Goal: Task Accomplishment & Management: Manage account settings

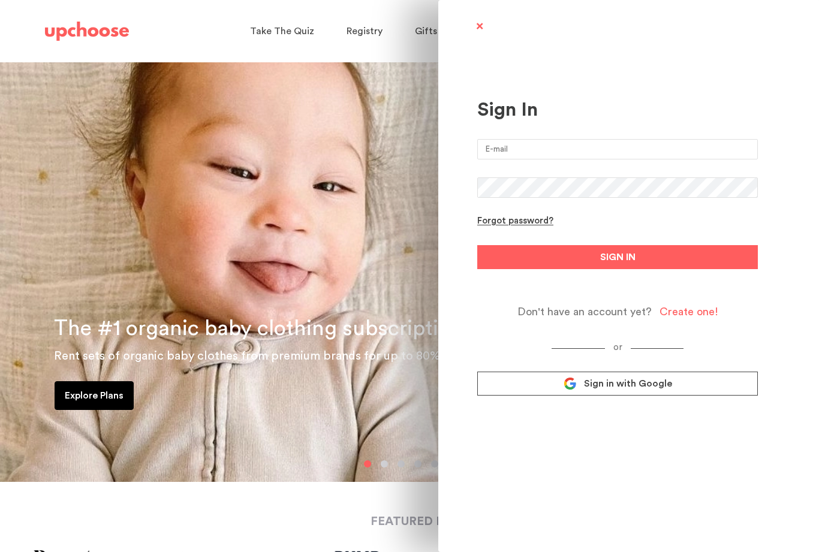
click at [699, 386] on link "Sign in with Google" at bounding box center [617, 384] width 281 height 24
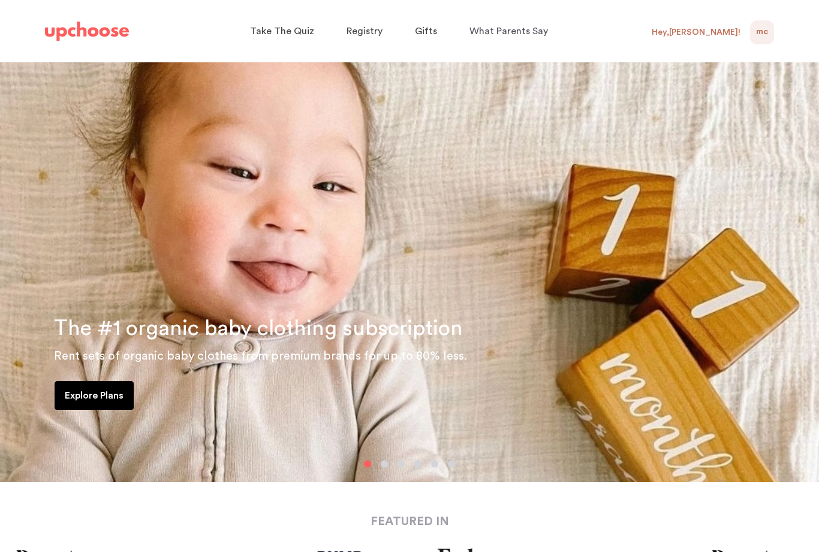
click at [729, 36] on div "Hey, Mollie !" at bounding box center [701, 32] width 98 height 24
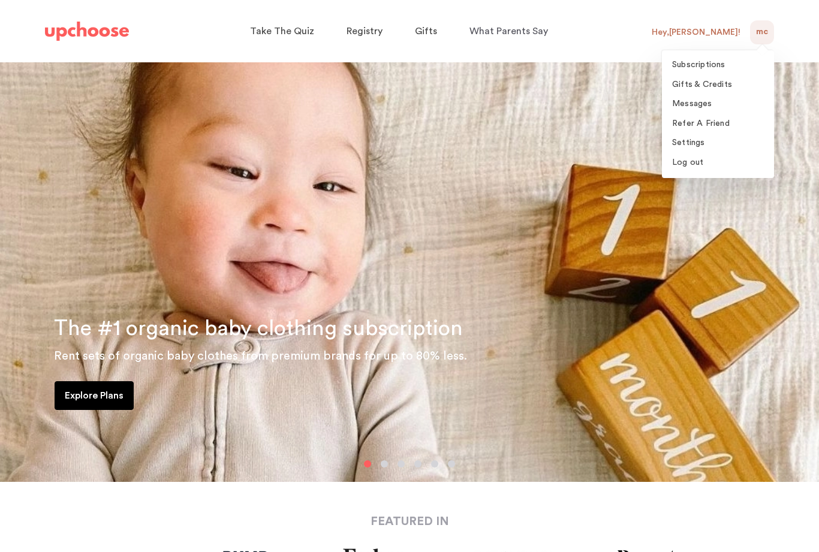
click at [724, 69] on span "Subscriptions" at bounding box center [698, 65] width 53 height 8
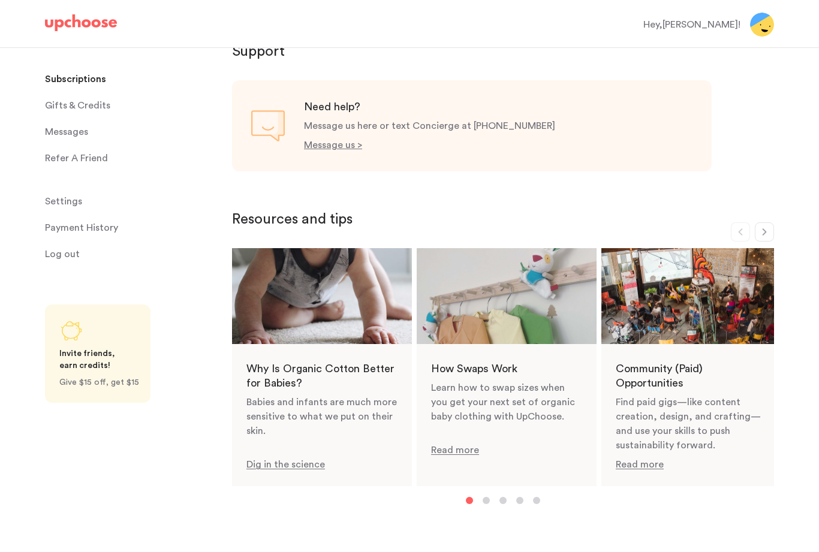
scroll to position [582, 0]
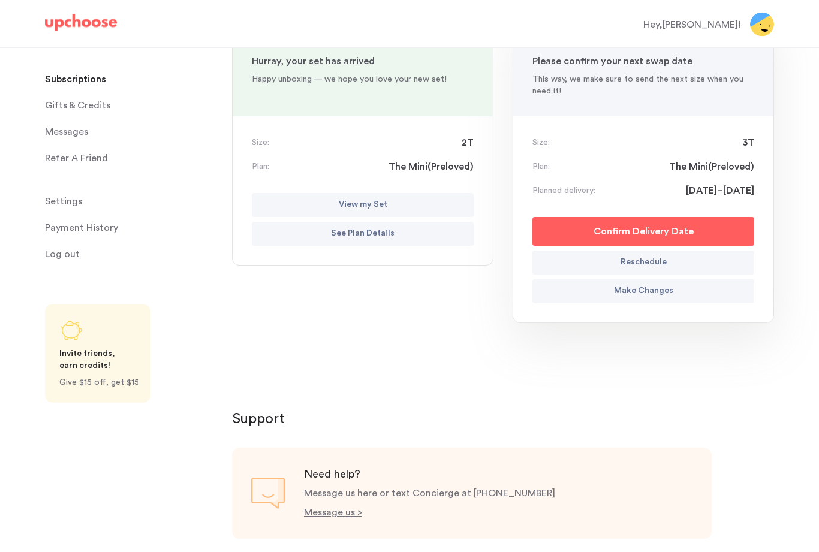
click at [430, 231] on button "See Plan Details" at bounding box center [363, 234] width 222 height 24
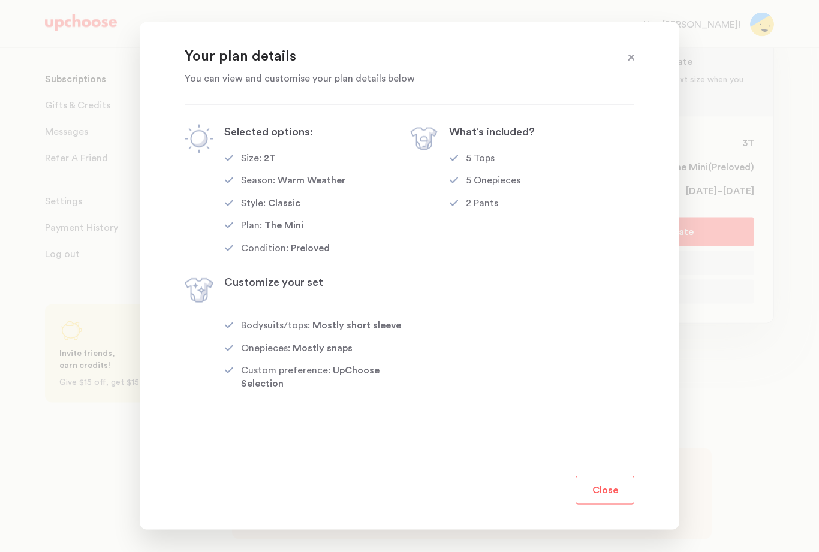
scroll to position [181, 0]
click at [606, 494] on button "Close" at bounding box center [605, 490] width 59 height 29
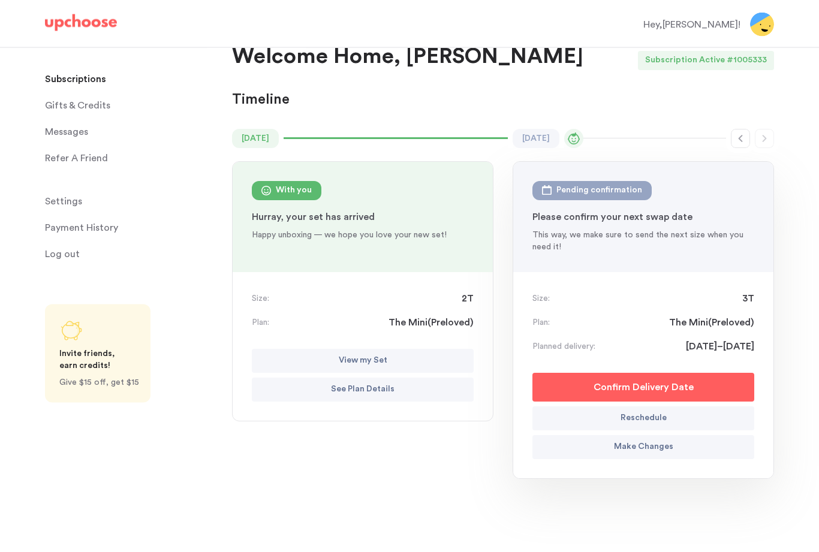
scroll to position [0, 0]
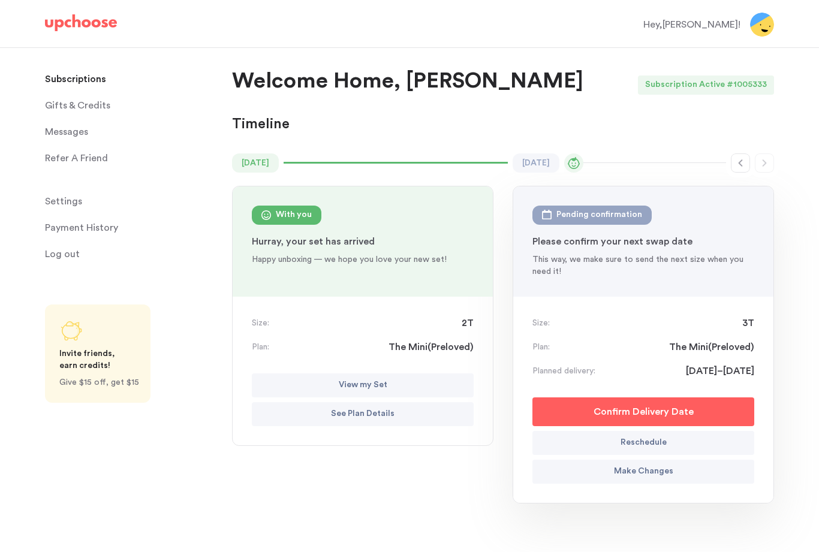
click at [622, 477] on p "Make Changes" at bounding box center [643, 472] width 59 height 14
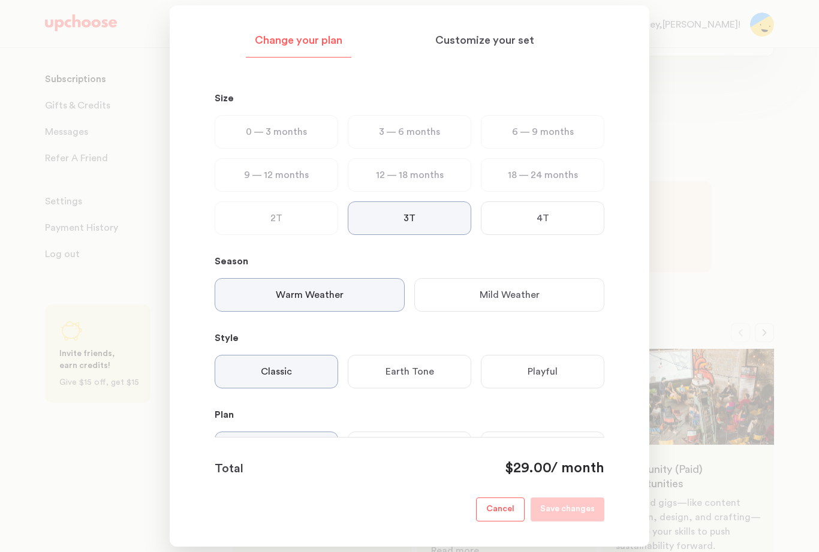
scroll to position [449, 0]
click at [501, 522] on button "Cancel" at bounding box center [500, 510] width 49 height 24
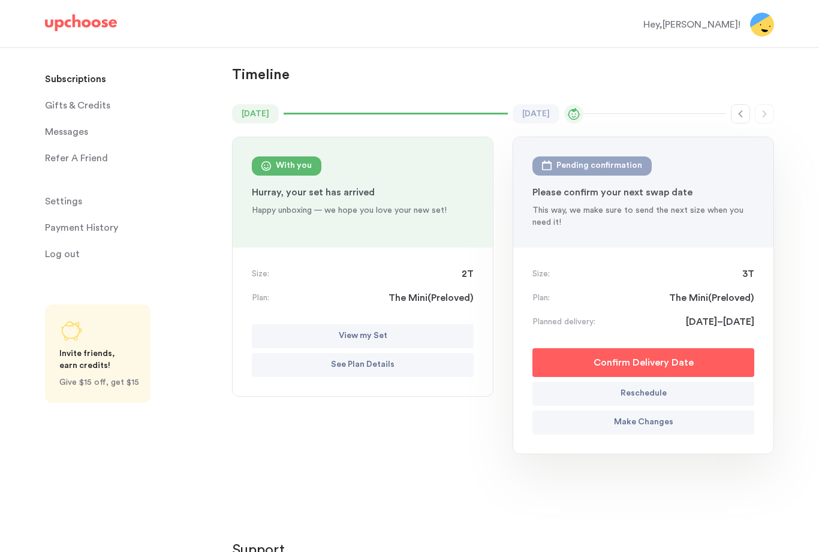
scroll to position [0, 0]
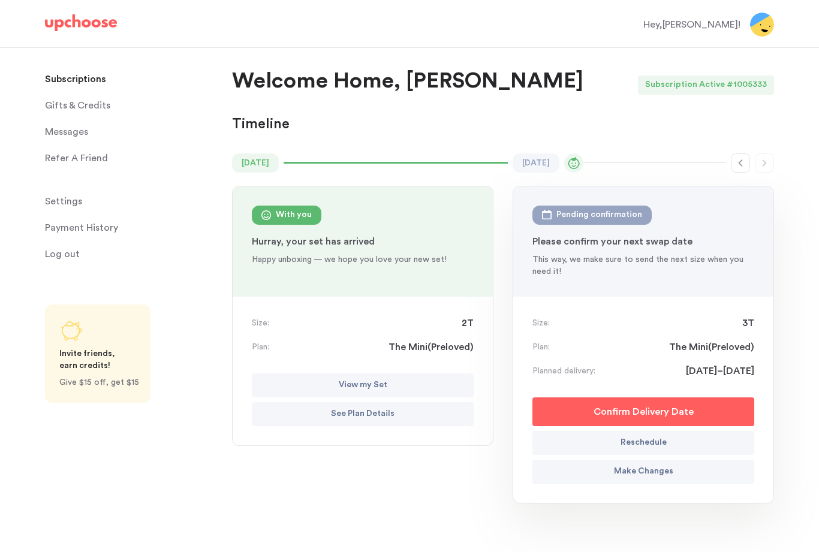
click at [74, 200] on span "Settings" at bounding box center [63, 201] width 37 height 24
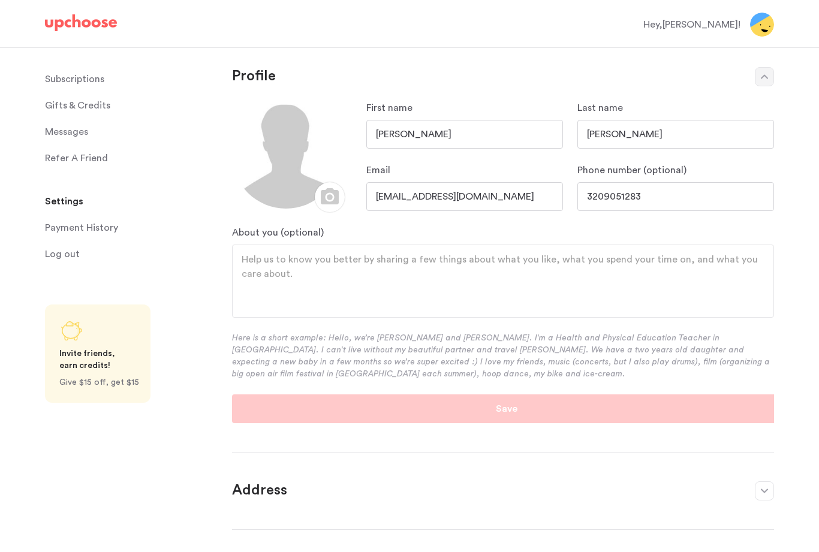
scroll to position [170, 0]
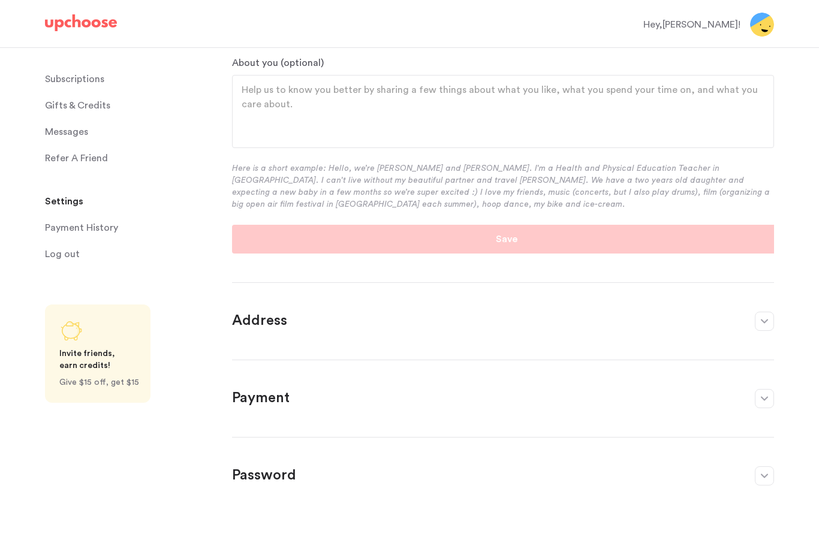
click at [317, 394] on p "Payment" at bounding box center [487, 398] width 511 height 19
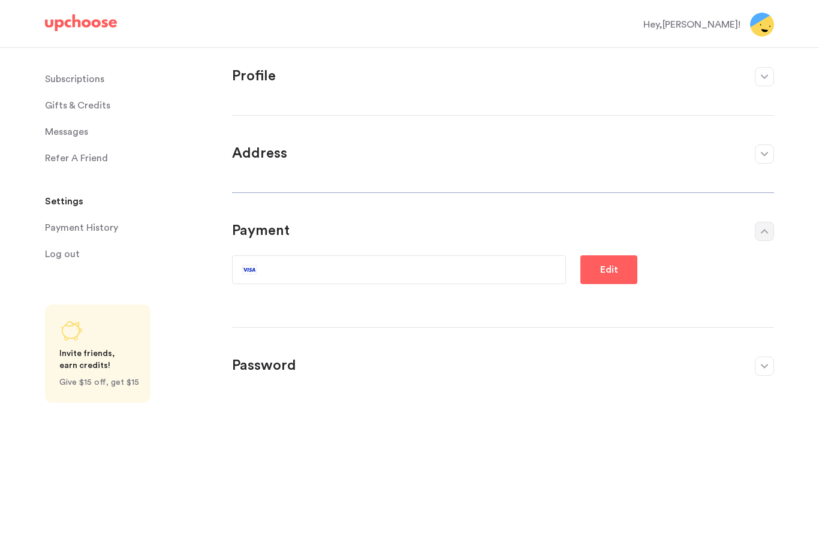
scroll to position [0, 0]
click at [93, 227] on p "Payment History" at bounding box center [81, 228] width 73 height 24
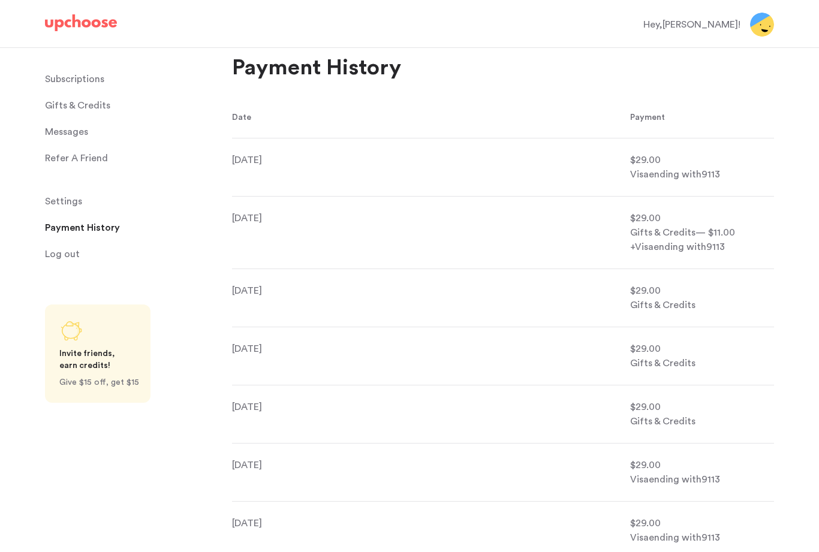
scroll to position [13, 0]
click at [92, 75] on p "Subscriptions" at bounding box center [74, 79] width 59 height 24
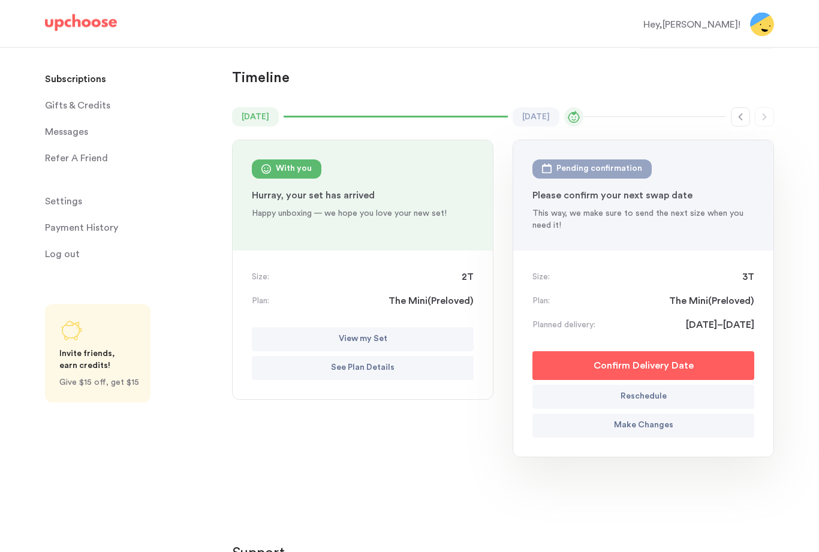
scroll to position [47, 0]
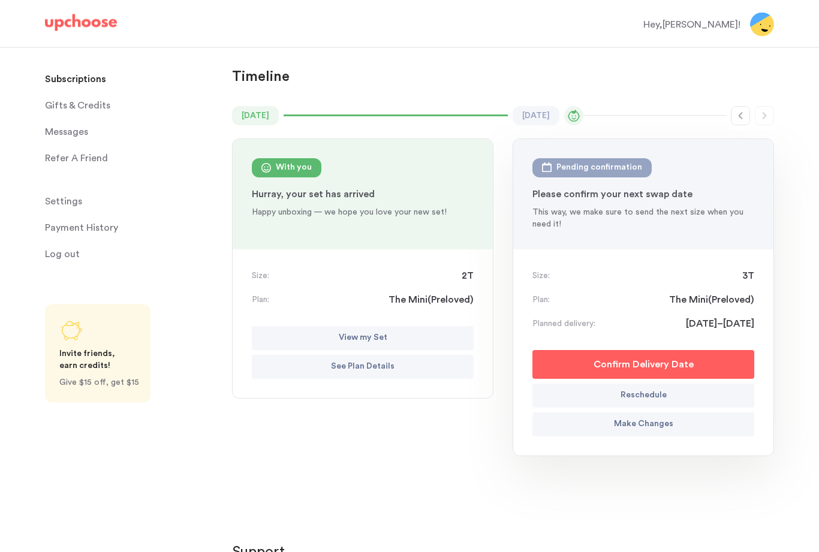
click at [597, 399] on button "Reschedule" at bounding box center [644, 396] width 222 height 24
select select "October"
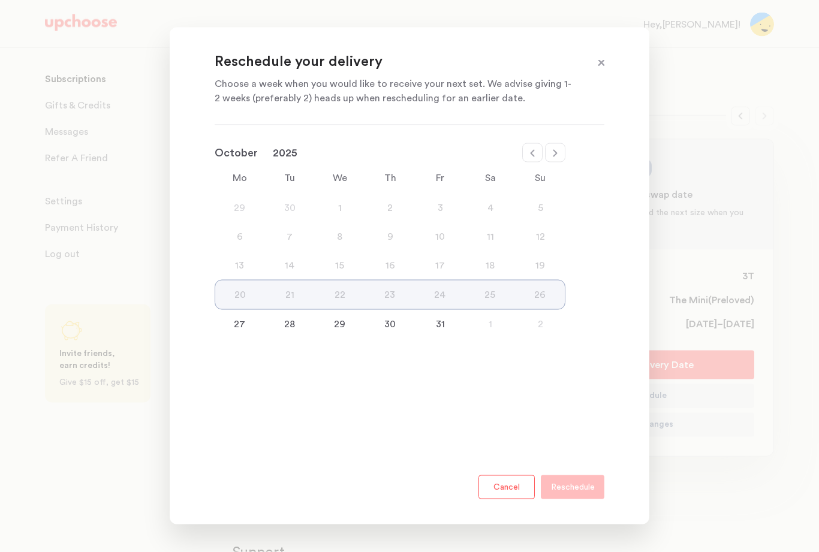
scroll to position [47, 0]
click at [524, 500] on button "Cancel" at bounding box center [507, 488] width 56 height 24
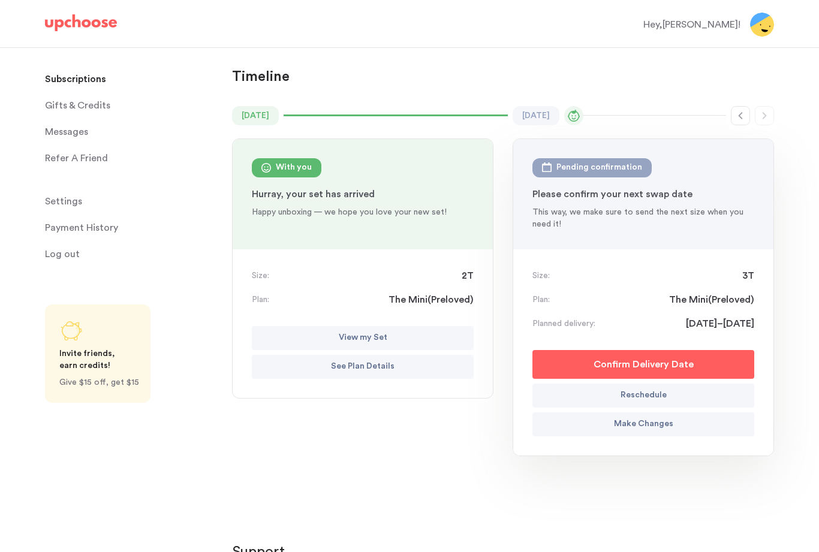
click at [648, 423] on p "Make Changes" at bounding box center [643, 424] width 59 height 14
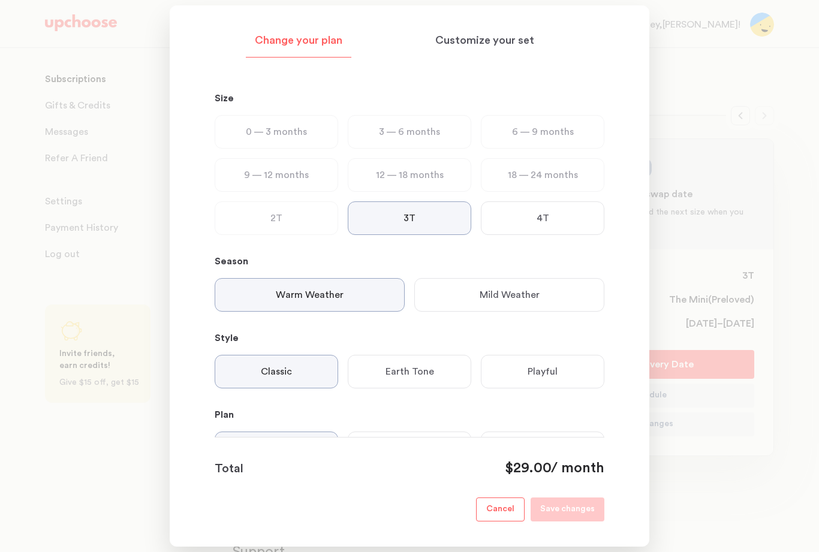
scroll to position [-1, 0]
click at [504, 40] on p "Customize your set" at bounding box center [484, 41] width 99 height 14
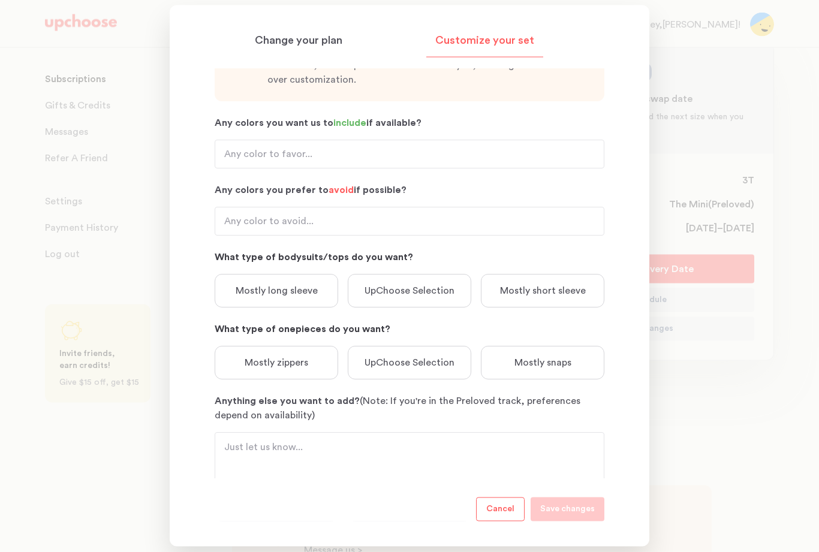
scroll to position [162, 0]
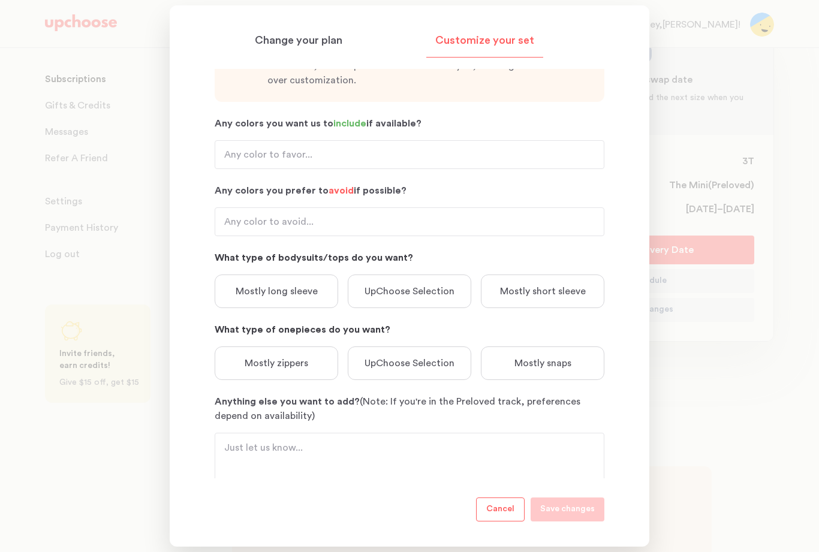
click at [695, 434] on div at bounding box center [409, 276] width 819 height 552
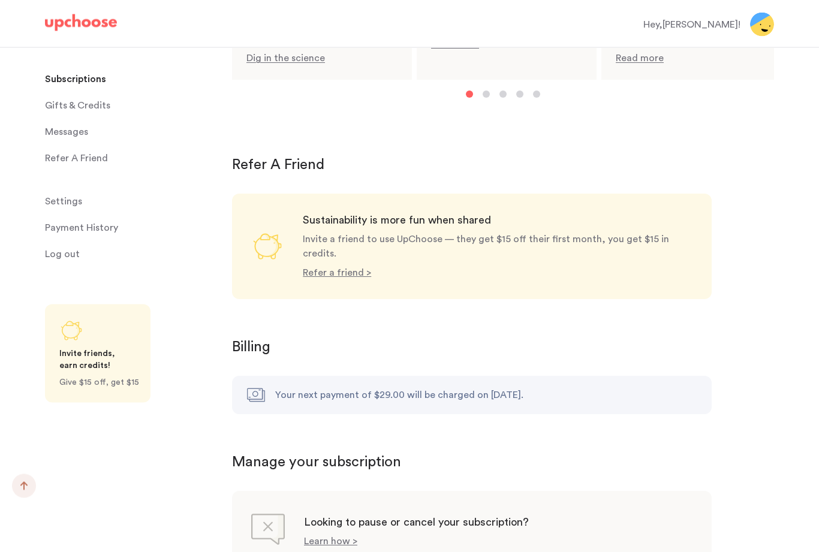
scroll to position [992, 0]
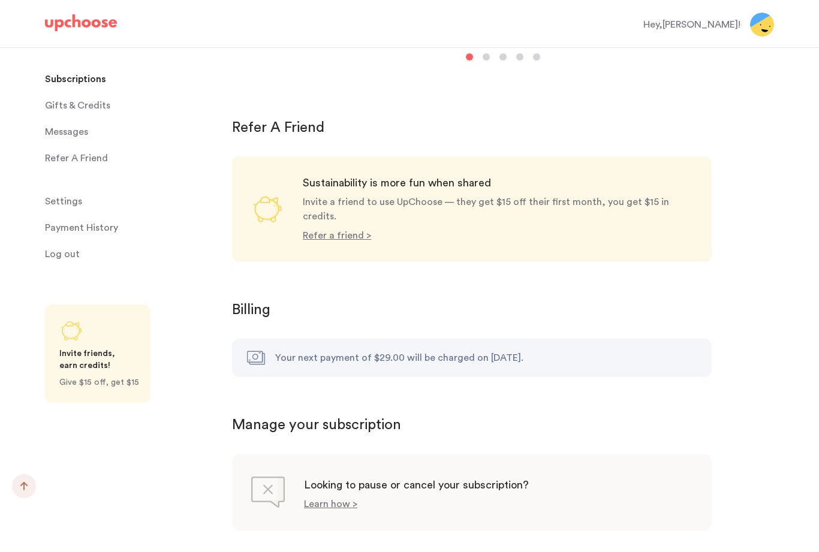
click at [333, 500] on p "Learn how >" at bounding box center [330, 505] width 53 height 10
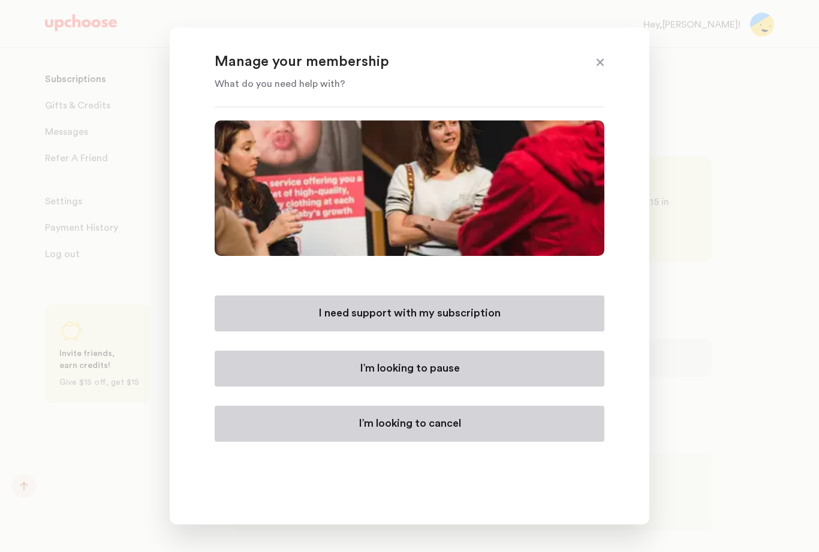
click at [444, 431] on p "I’m looking to cancel" at bounding box center [410, 424] width 103 height 14
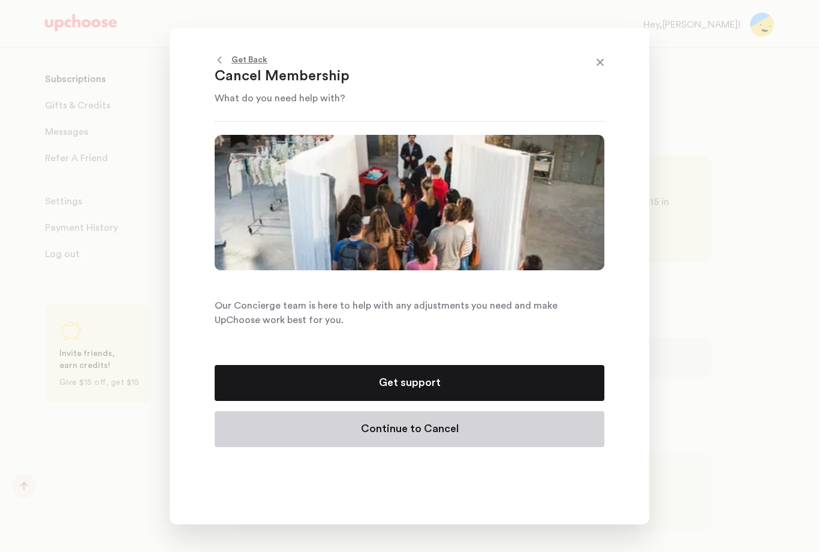
click at [449, 437] on p "Continue to Cancel" at bounding box center [410, 429] width 98 height 14
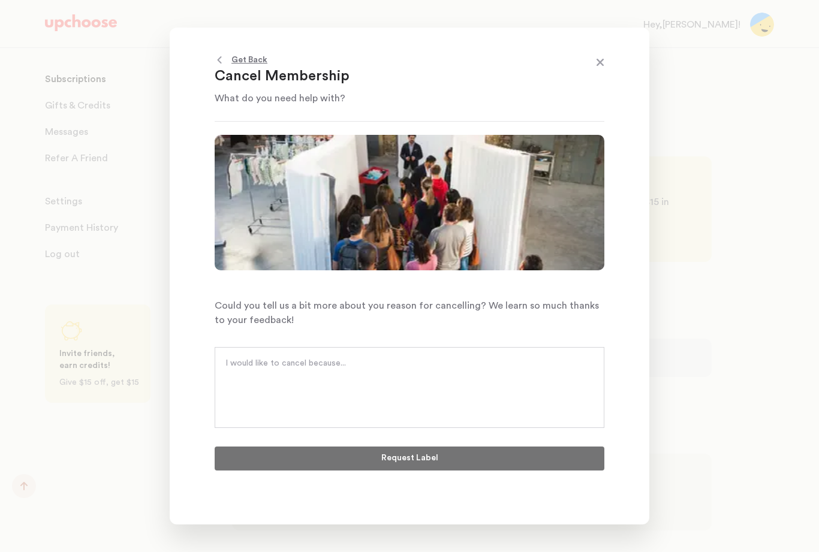
click at [383, 391] on textarea at bounding box center [409, 375] width 368 height 36
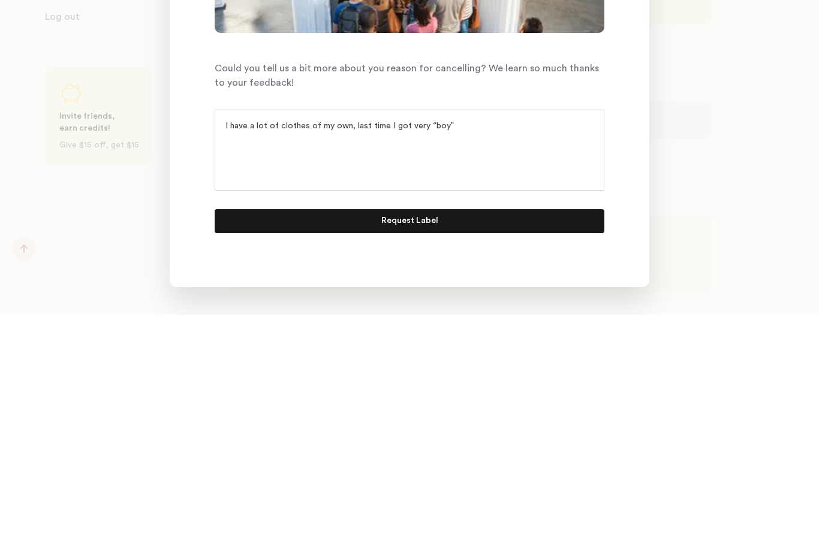
click at [485, 347] on div "I have a lot of clothes of my own, last time I got very “boy”" at bounding box center [410, 387] width 390 height 81
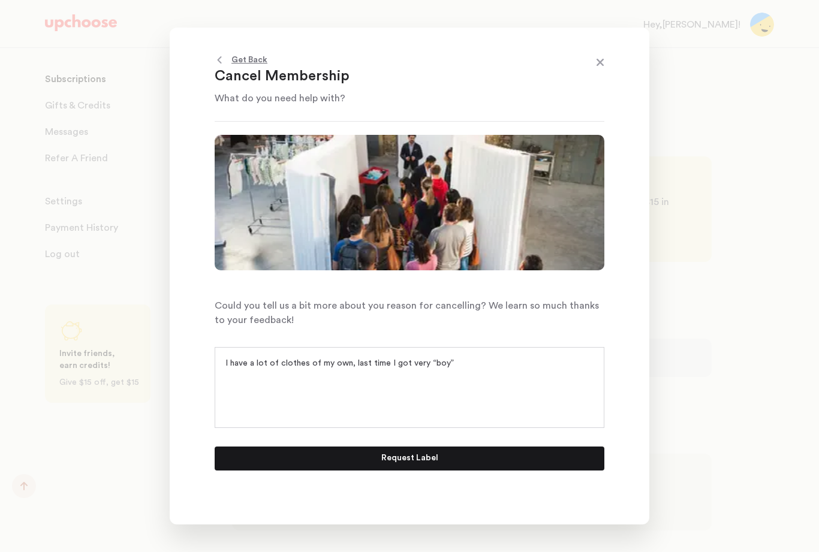
click at [479, 381] on textarea "I have a lot of clothes of my own, last time I got very “boy”" at bounding box center [409, 375] width 368 height 36
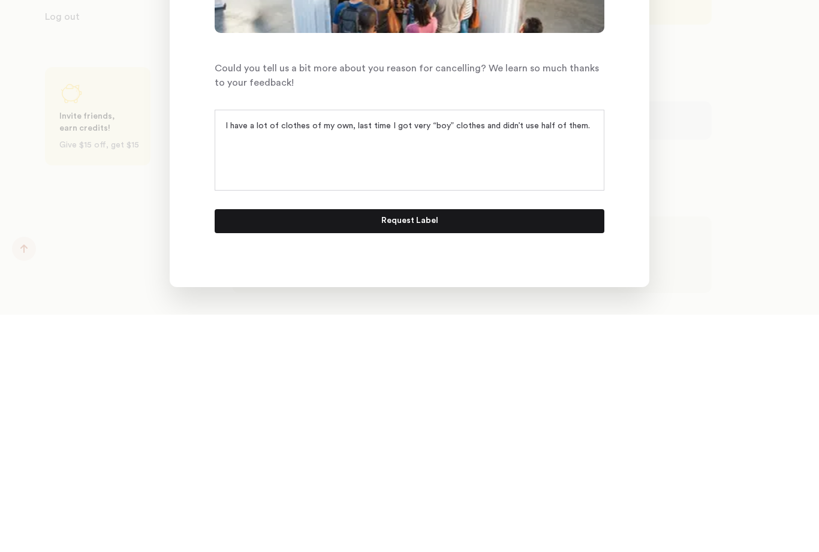
click at [344, 357] on textarea "I have a lot of clothes of my own, last time I got very “boy” clothes and didn’…" at bounding box center [409, 375] width 368 height 36
type textarea "I have a lot of clothes of my own to go through and this last delivery had a lo…"
click at [477, 447] on button "Request Label" at bounding box center [410, 459] width 390 height 24
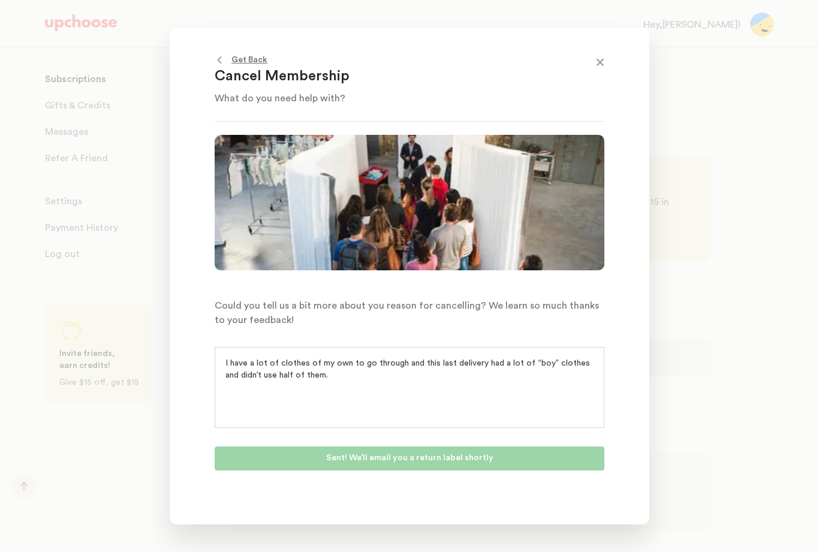
click at [603, 71] on span at bounding box center [600, 64] width 16 height 16
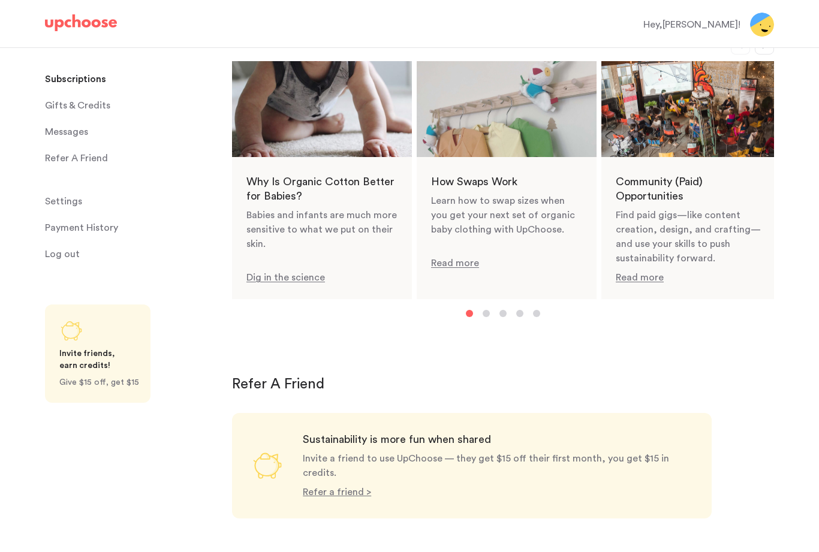
scroll to position [722, 0]
